Goal: Use online tool/utility: Utilize a website feature to perform a specific function

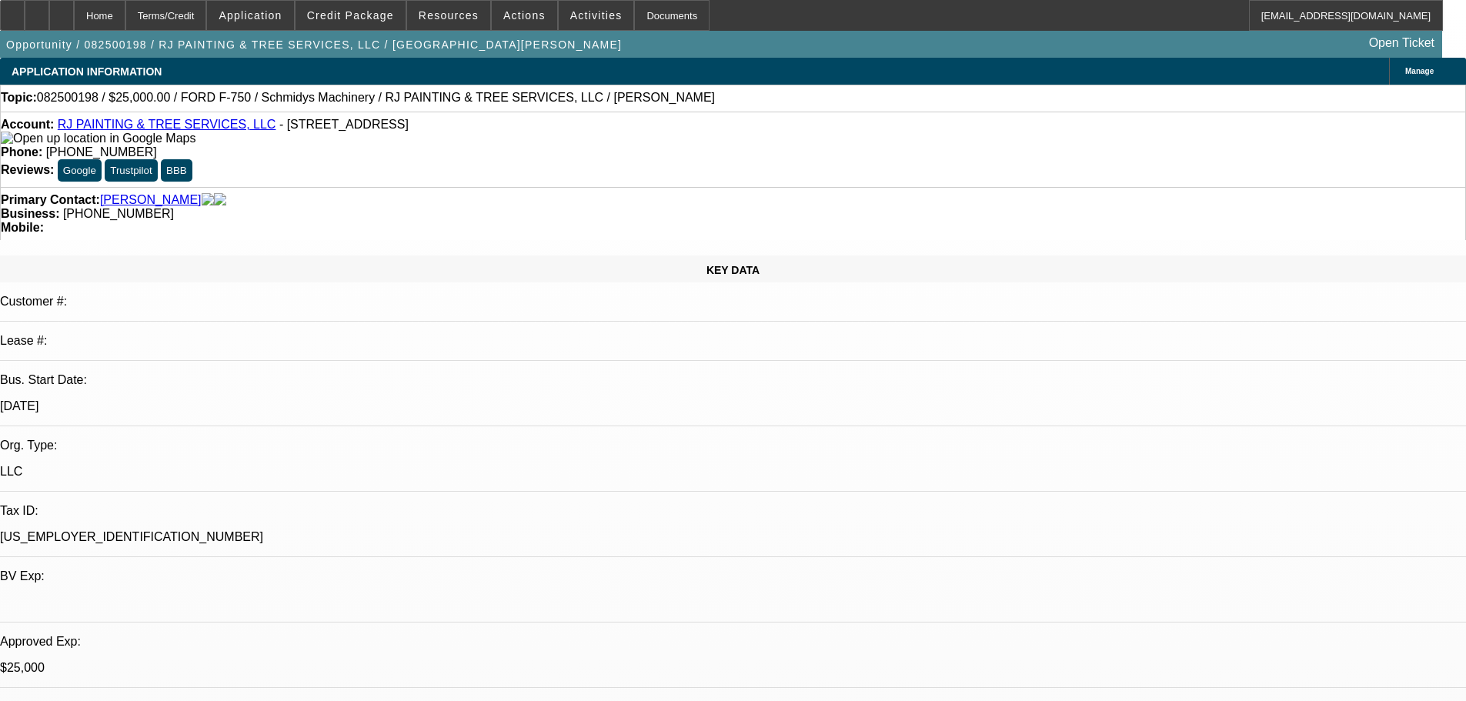
select select "0"
select select "2"
select select "0"
select select "6"
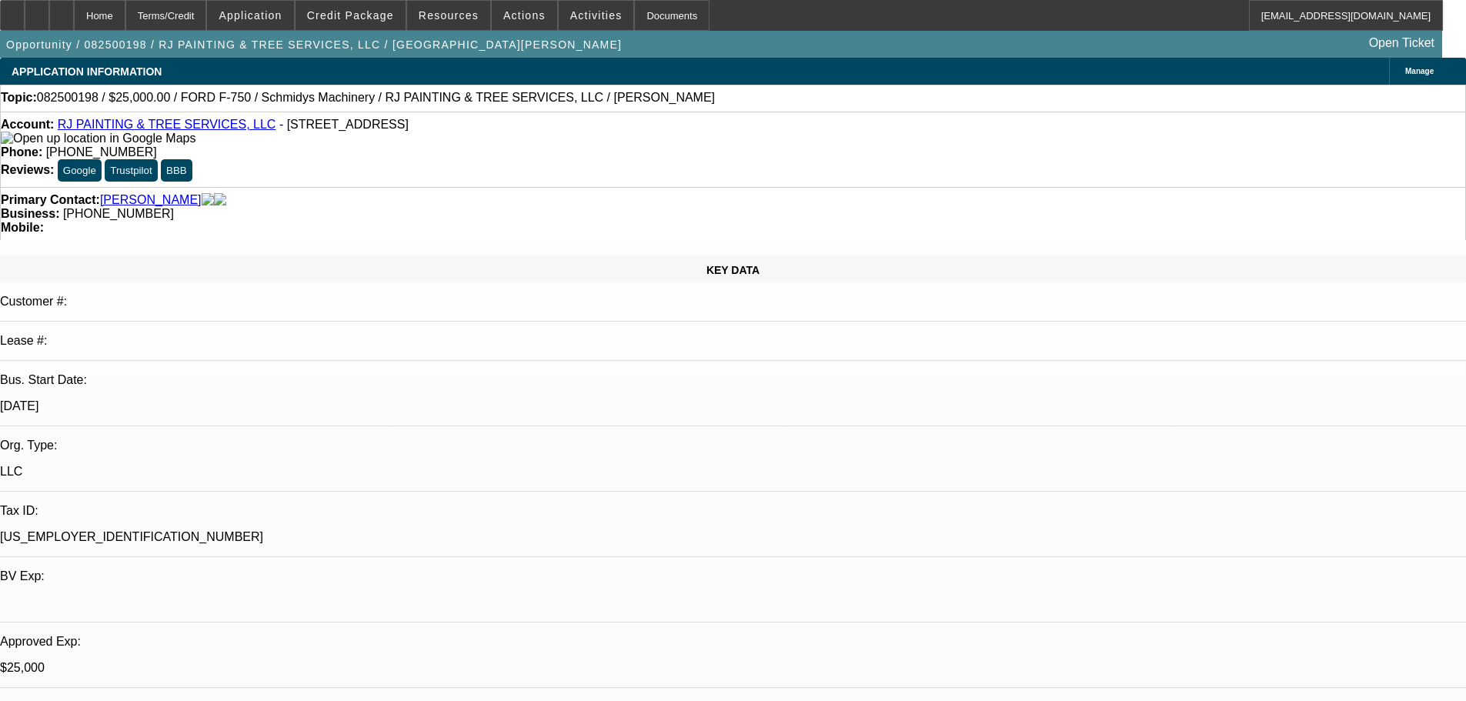
select select "0"
select select "2"
select select "0"
select select "6"
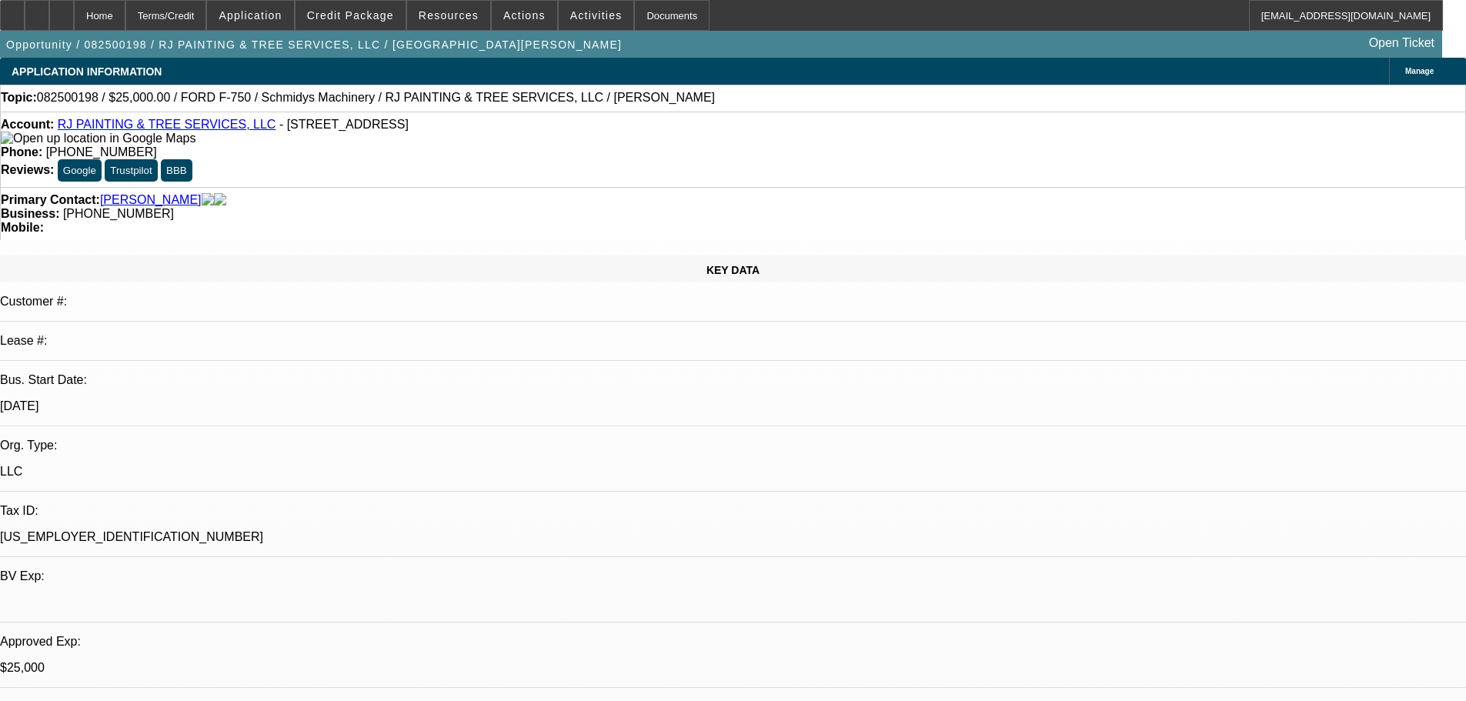
select select "0"
select select "2"
select select "0"
select select "6"
